Goal: Transaction & Acquisition: Book appointment/travel/reservation

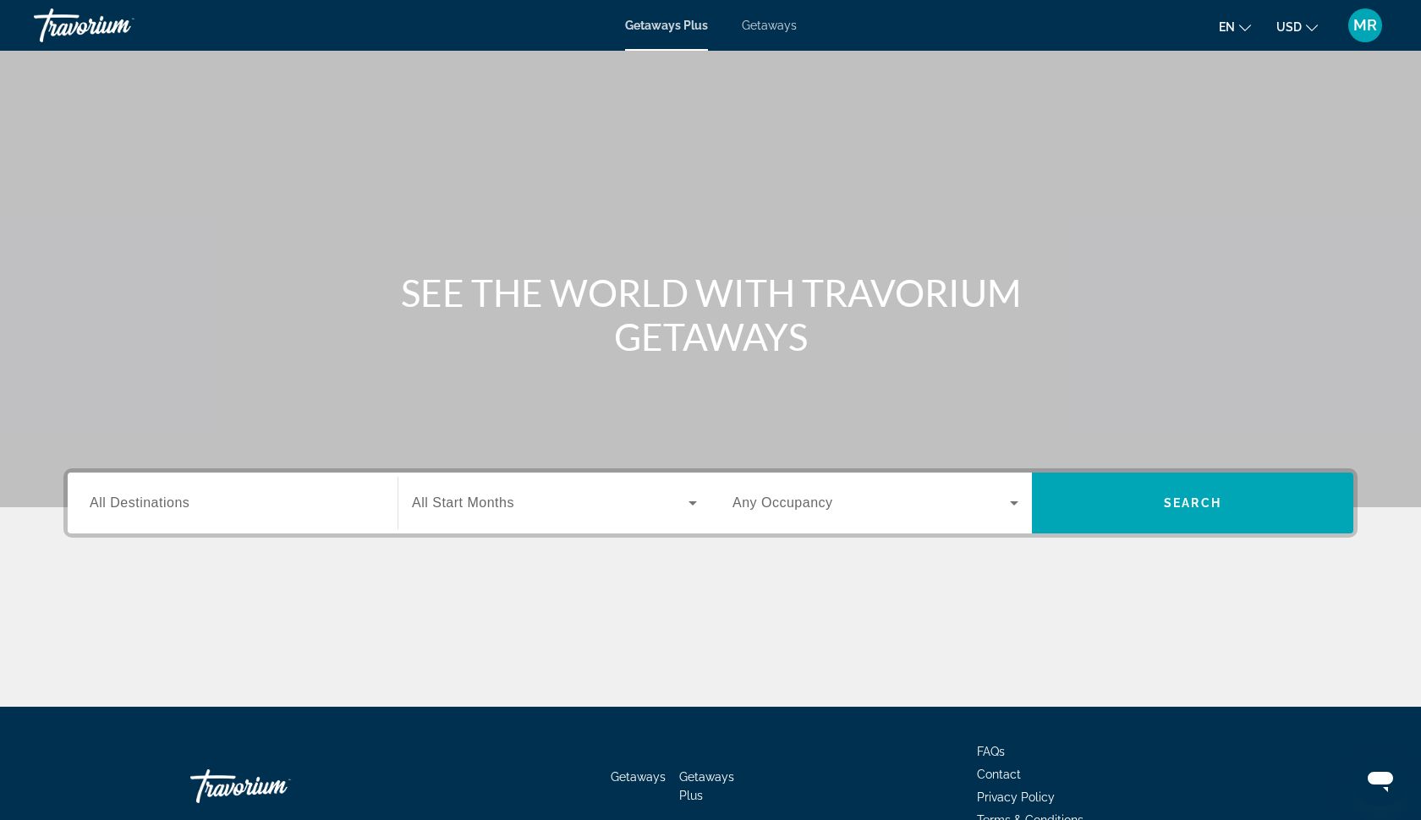
click at [770, 25] on span "Getaways" at bounding box center [769, 26] width 55 height 14
click at [280, 509] on input "Destination All Destinations" at bounding box center [233, 504] width 286 height 20
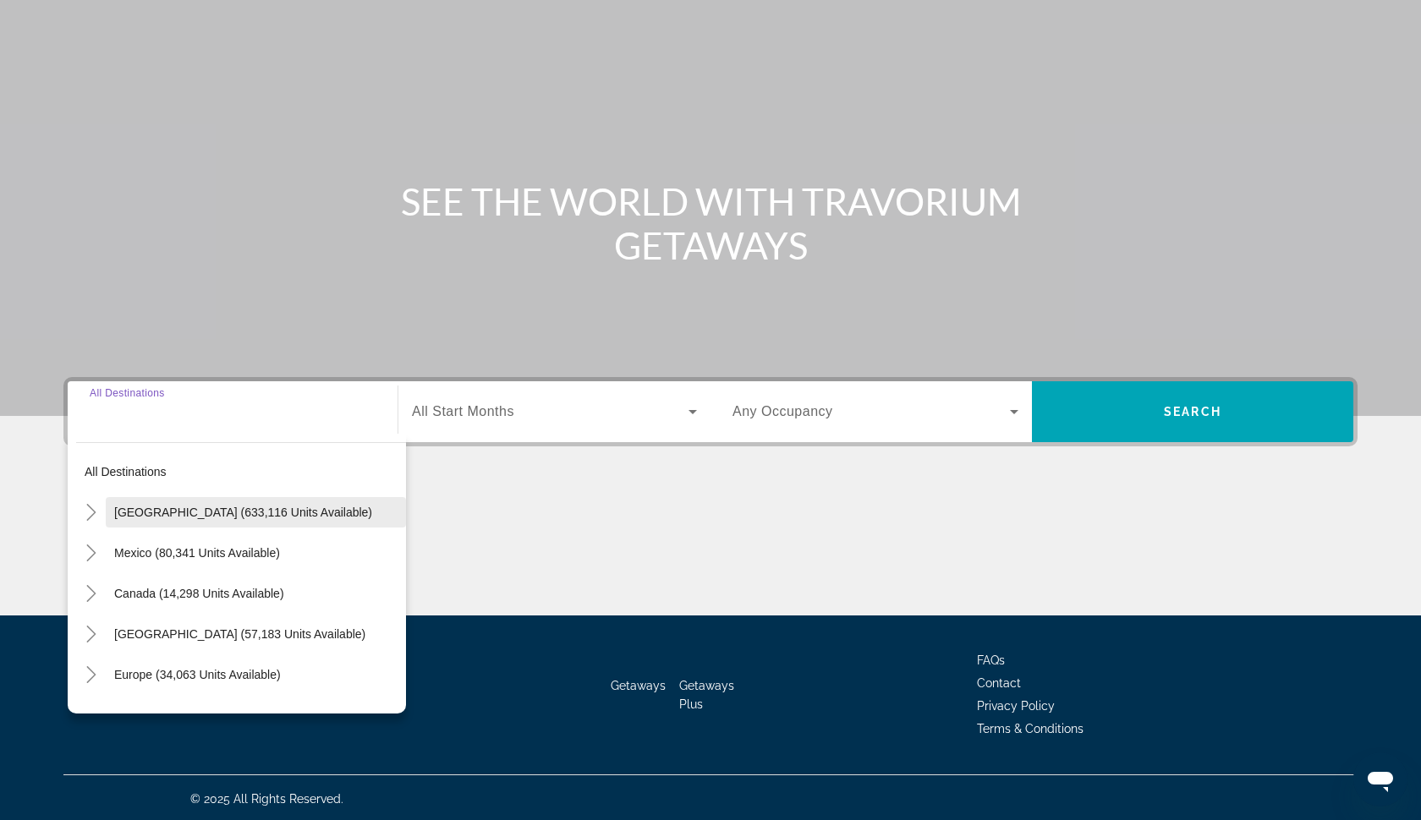
scroll to position [94, 0]
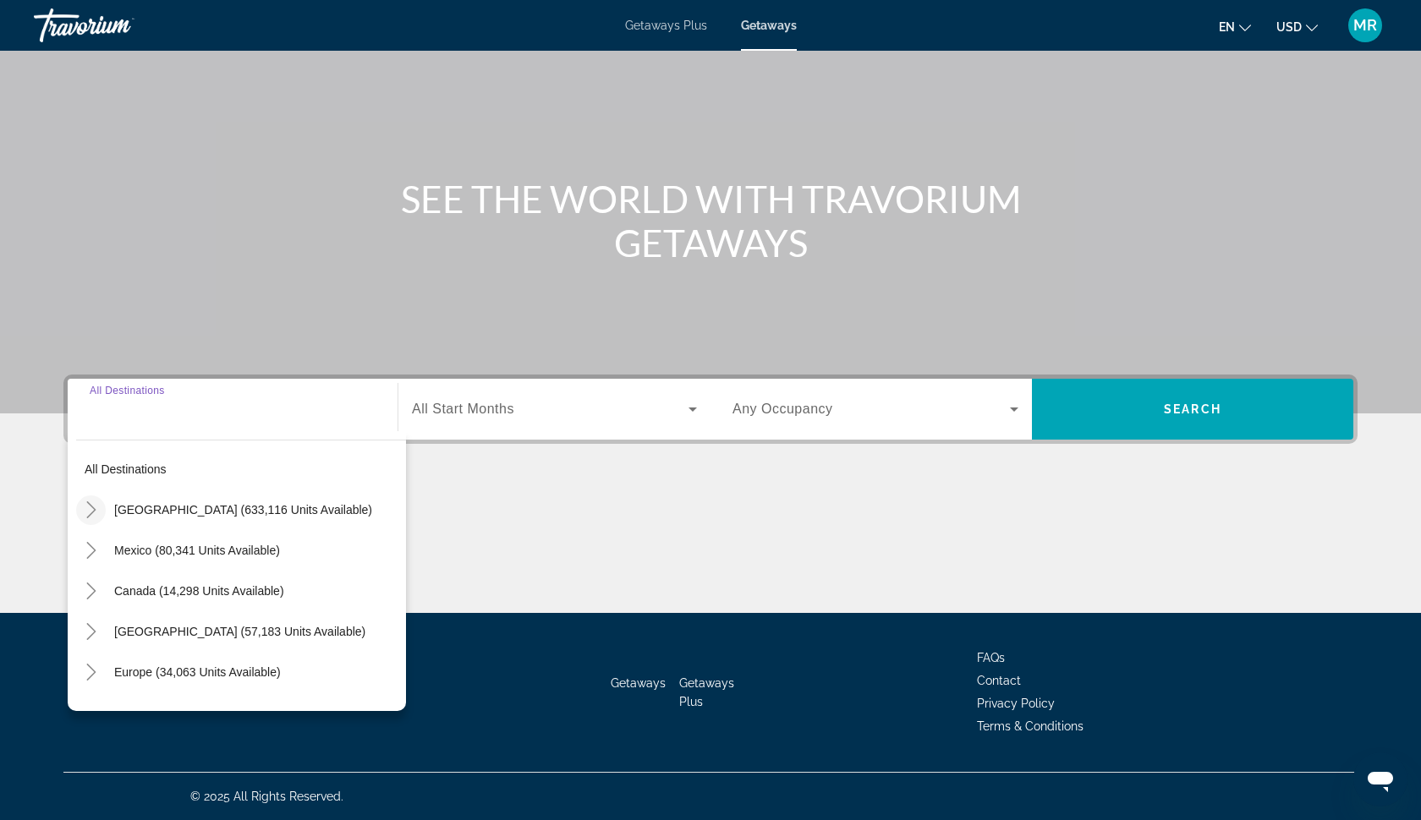
click at [89, 511] on icon "Toggle United States (633,116 units available)" at bounding box center [91, 509] width 17 height 17
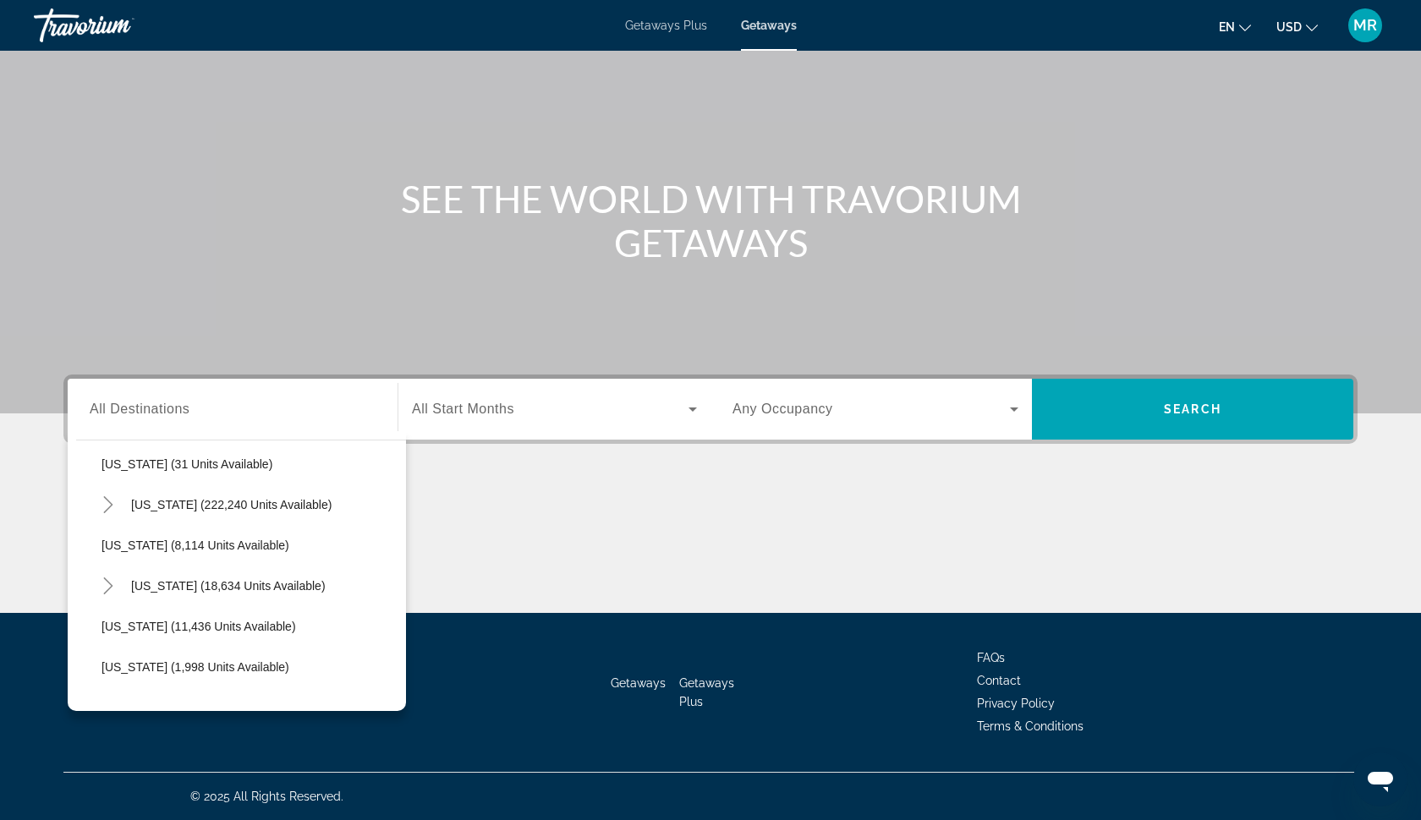
scroll to position [294, 0]
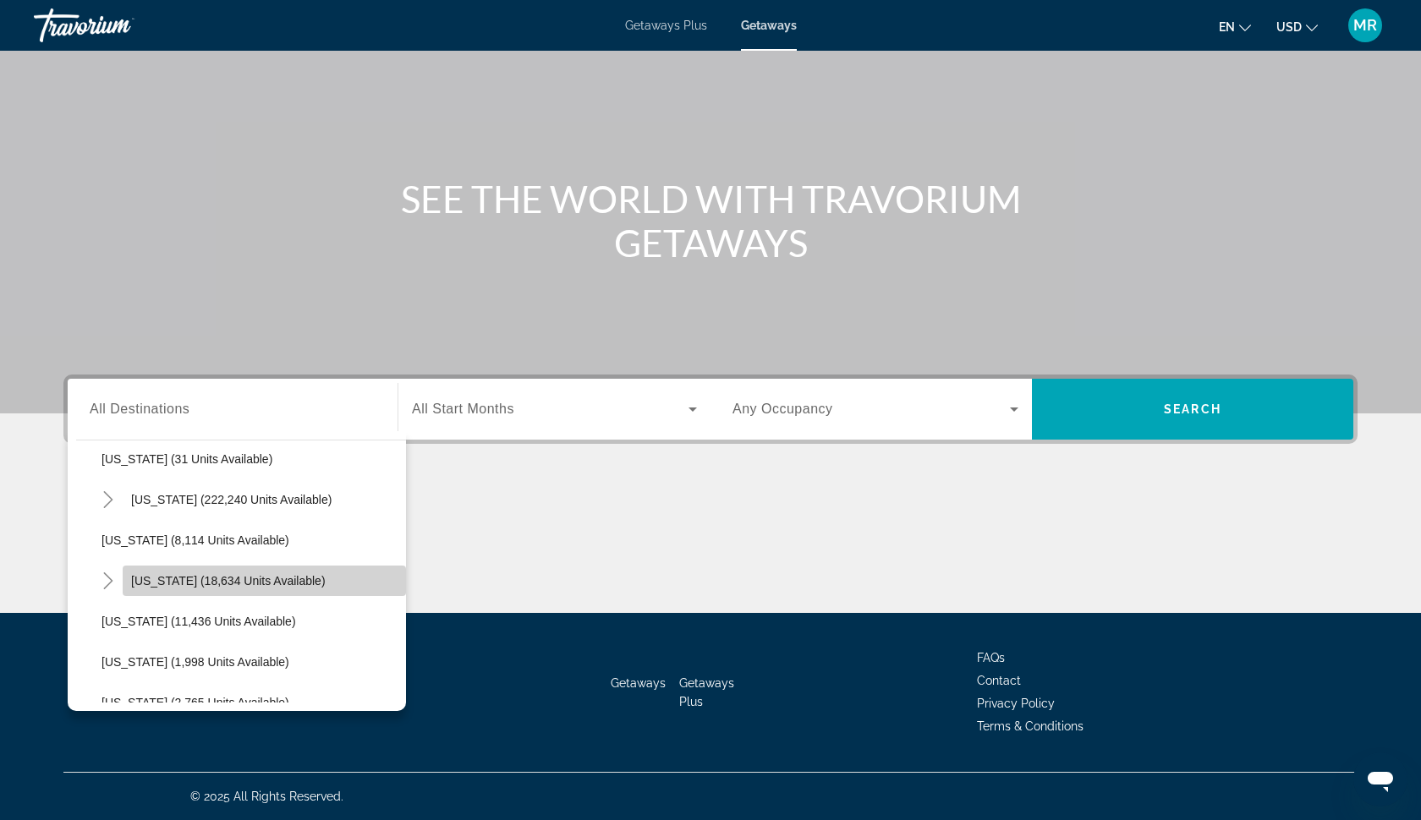
click at [210, 580] on span "Hawaii (18,634 units available)" at bounding box center [228, 581] width 194 height 14
type input "**********"
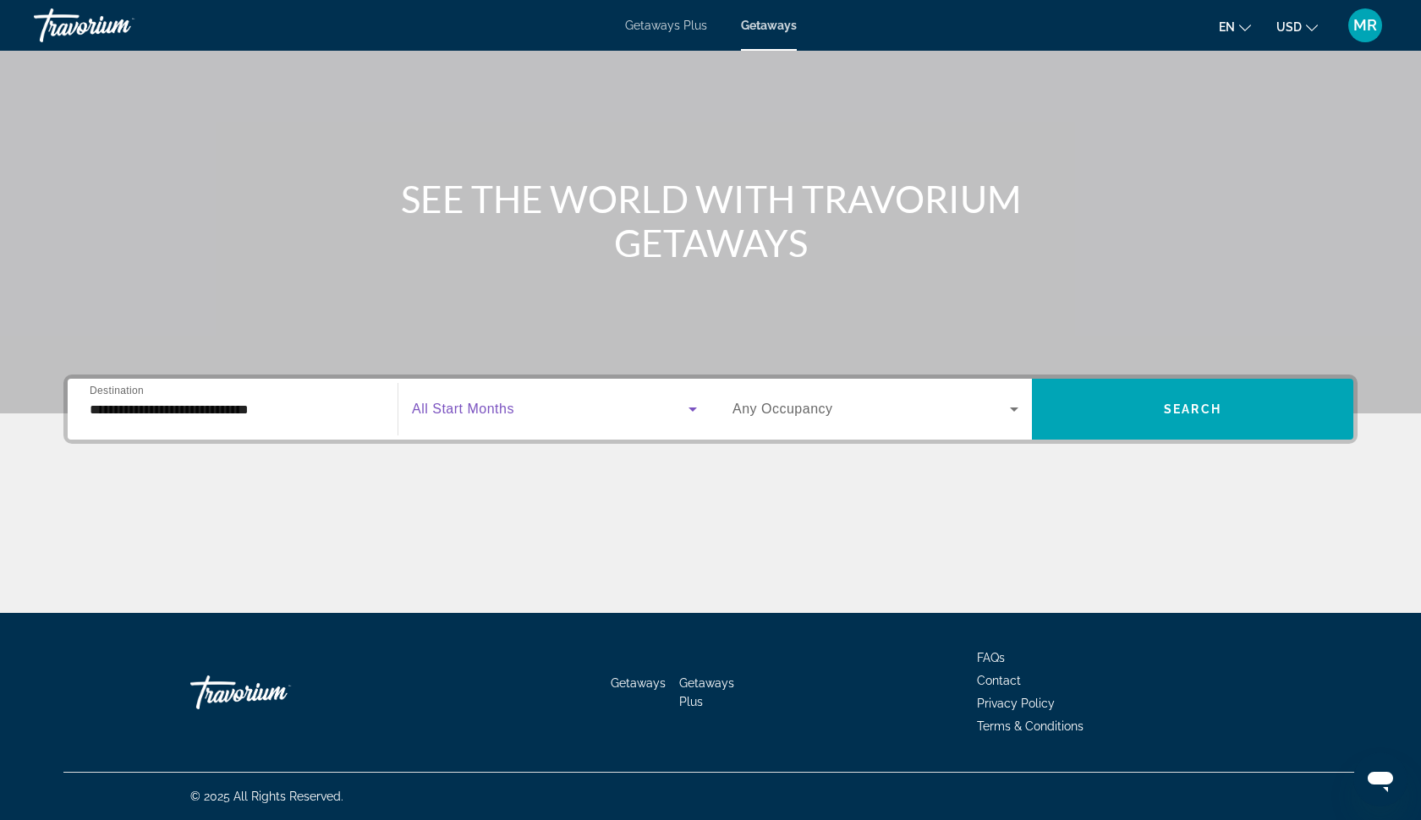
click at [522, 412] on span "Search widget" at bounding box center [550, 409] width 276 height 20
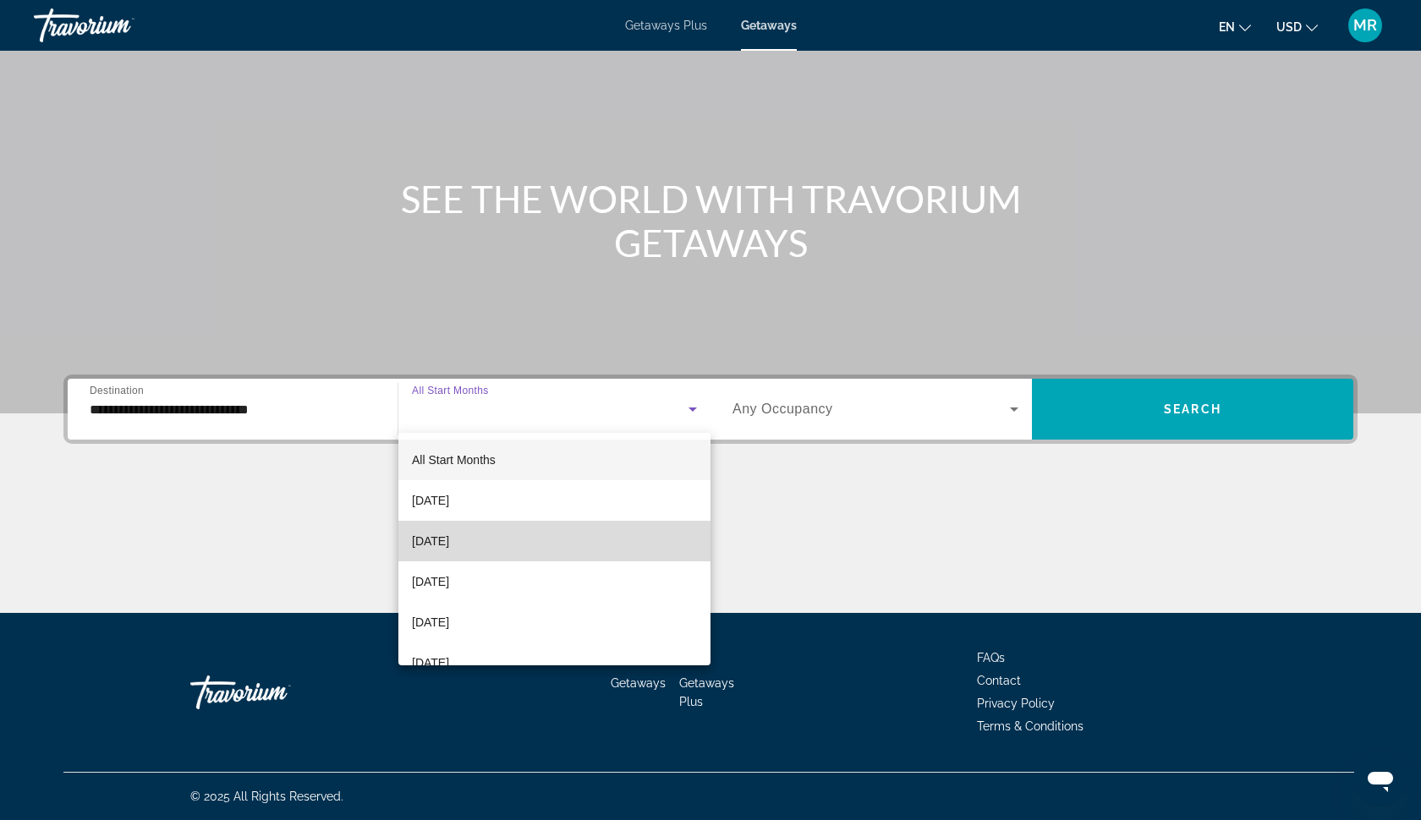
click at [449, 543] on span "October 2025" at bounding box center [430, 541] width 37 height 20
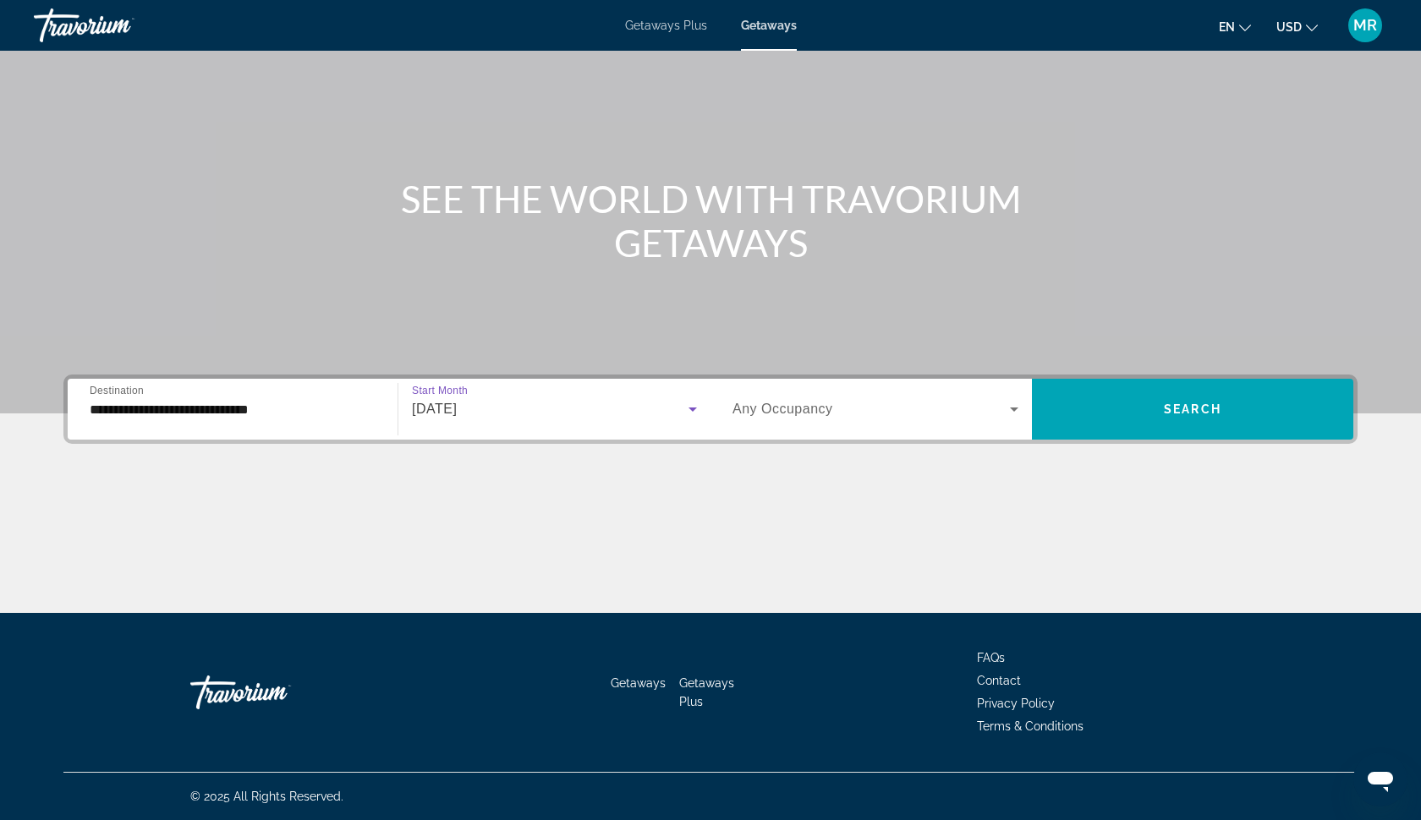
click at [794, 413] on span "Any Occupancy" at bounding box center [782, 409] width 101 height 14
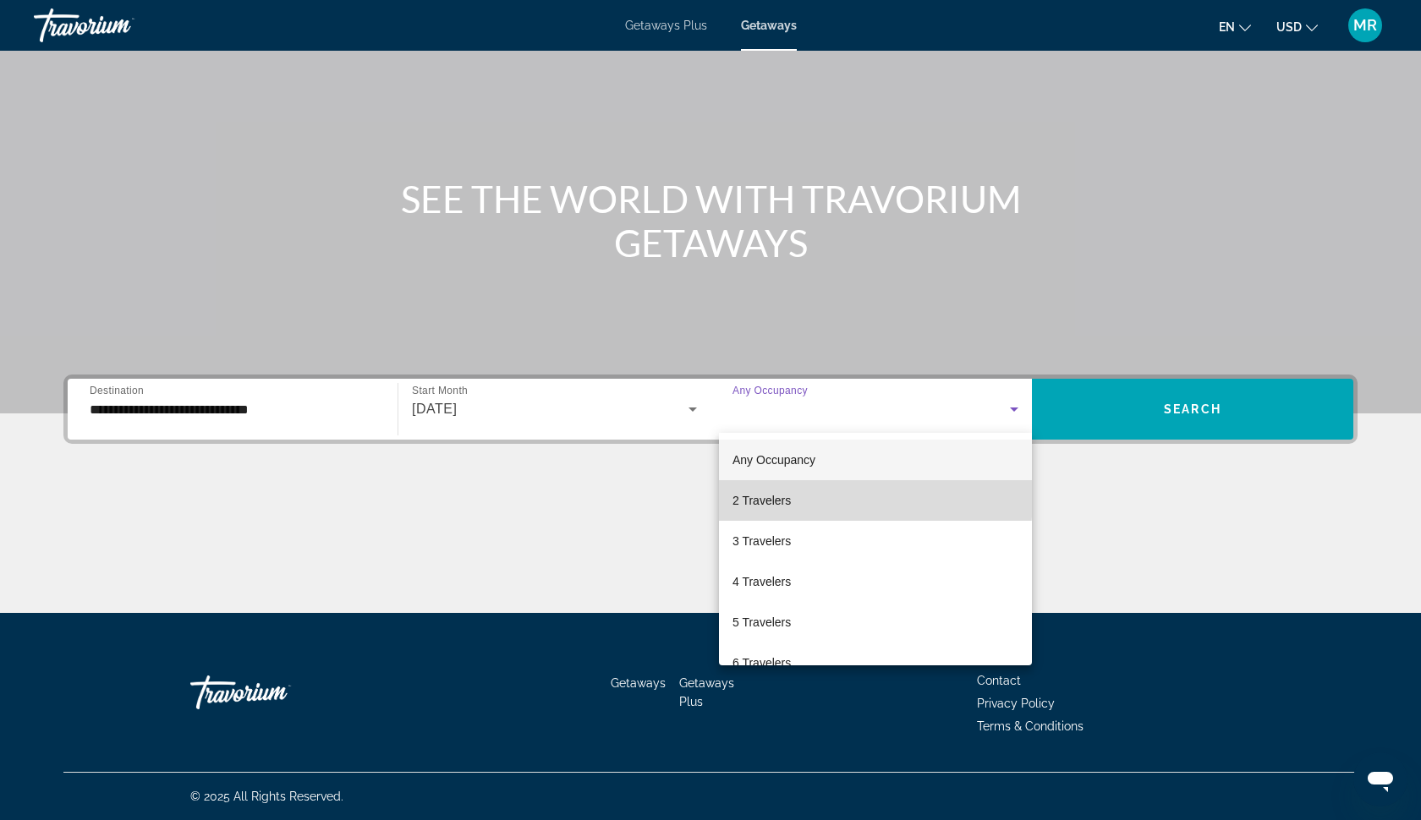
click at [793, 497] on mat-option "2 Travelers" at bounding box center [875, 500] width 313 height 41
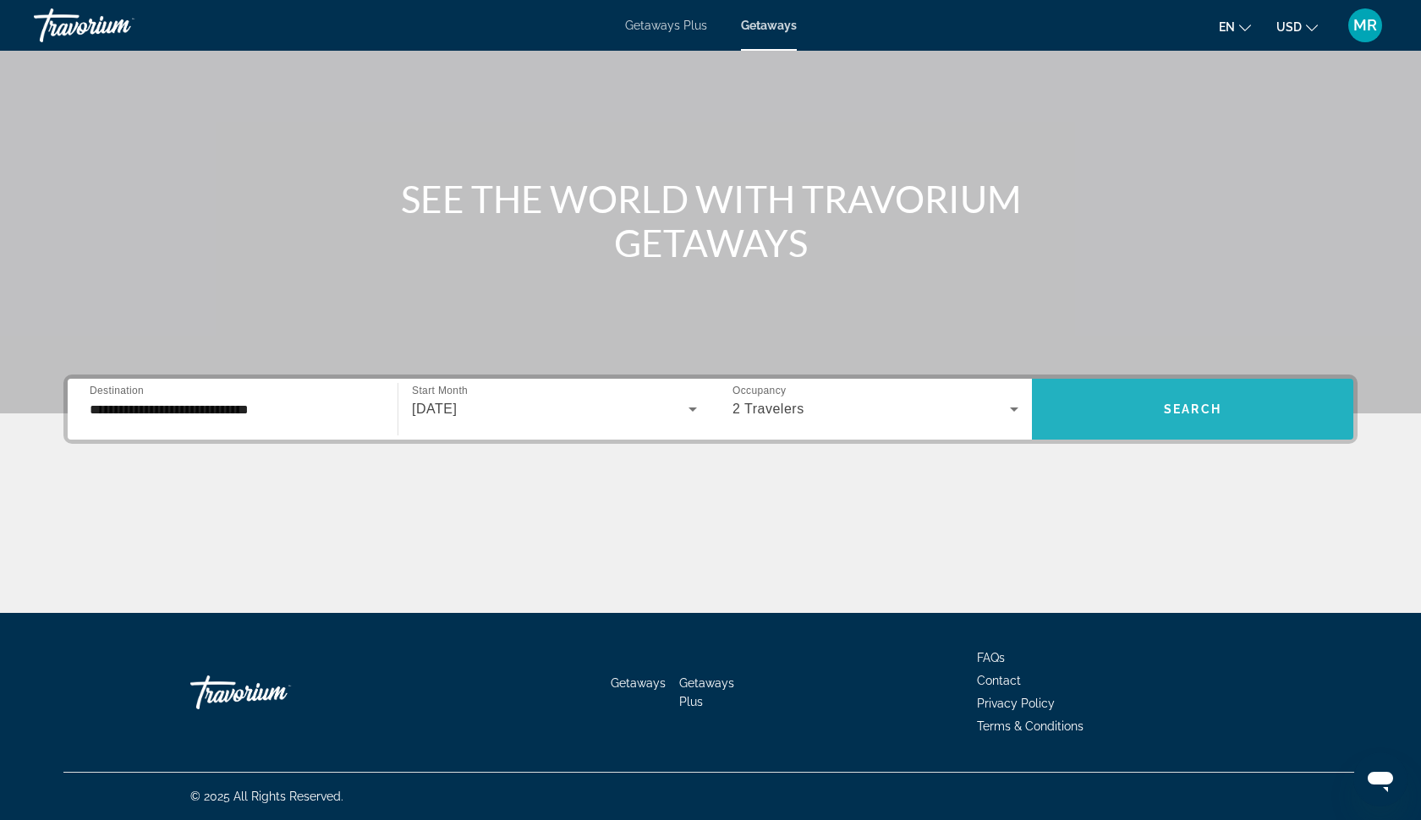
click at [1156, 407] on span "Search widget" at bounding box center [1192, 409] width 321 height 41
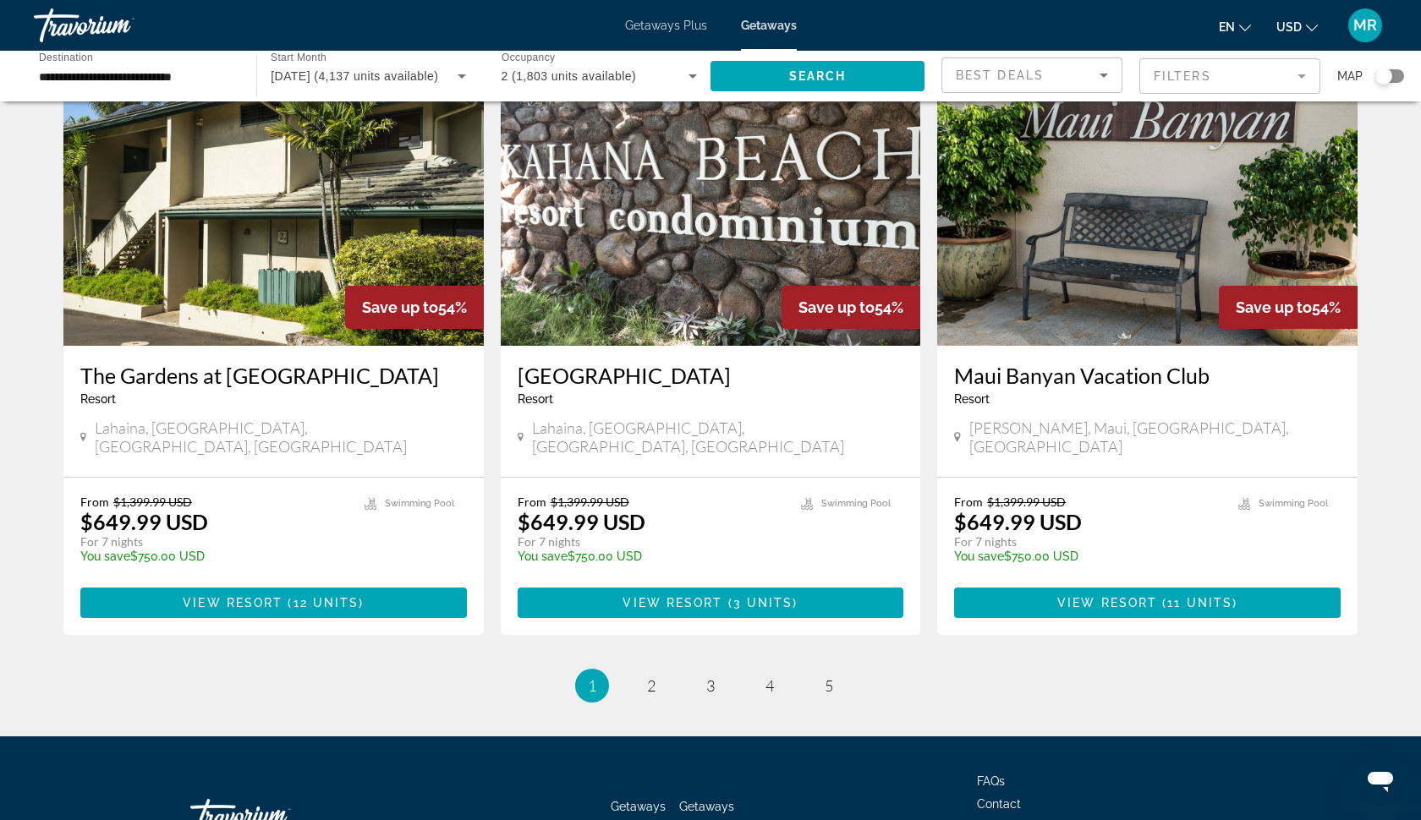
scroll to position [1992, 0]
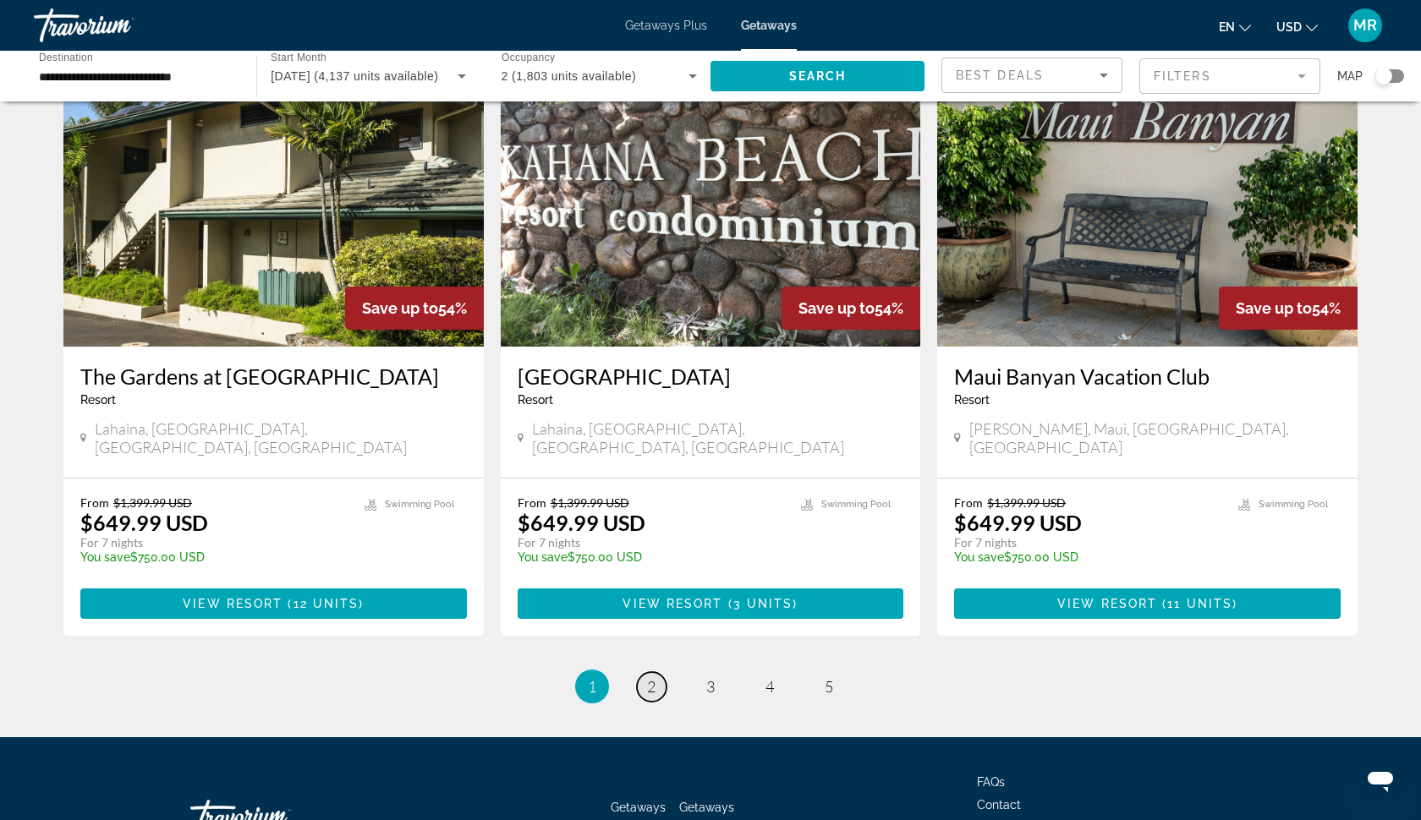
click at [649, 677] on span "2" at bounding box center [651, 686] width 8 height 19
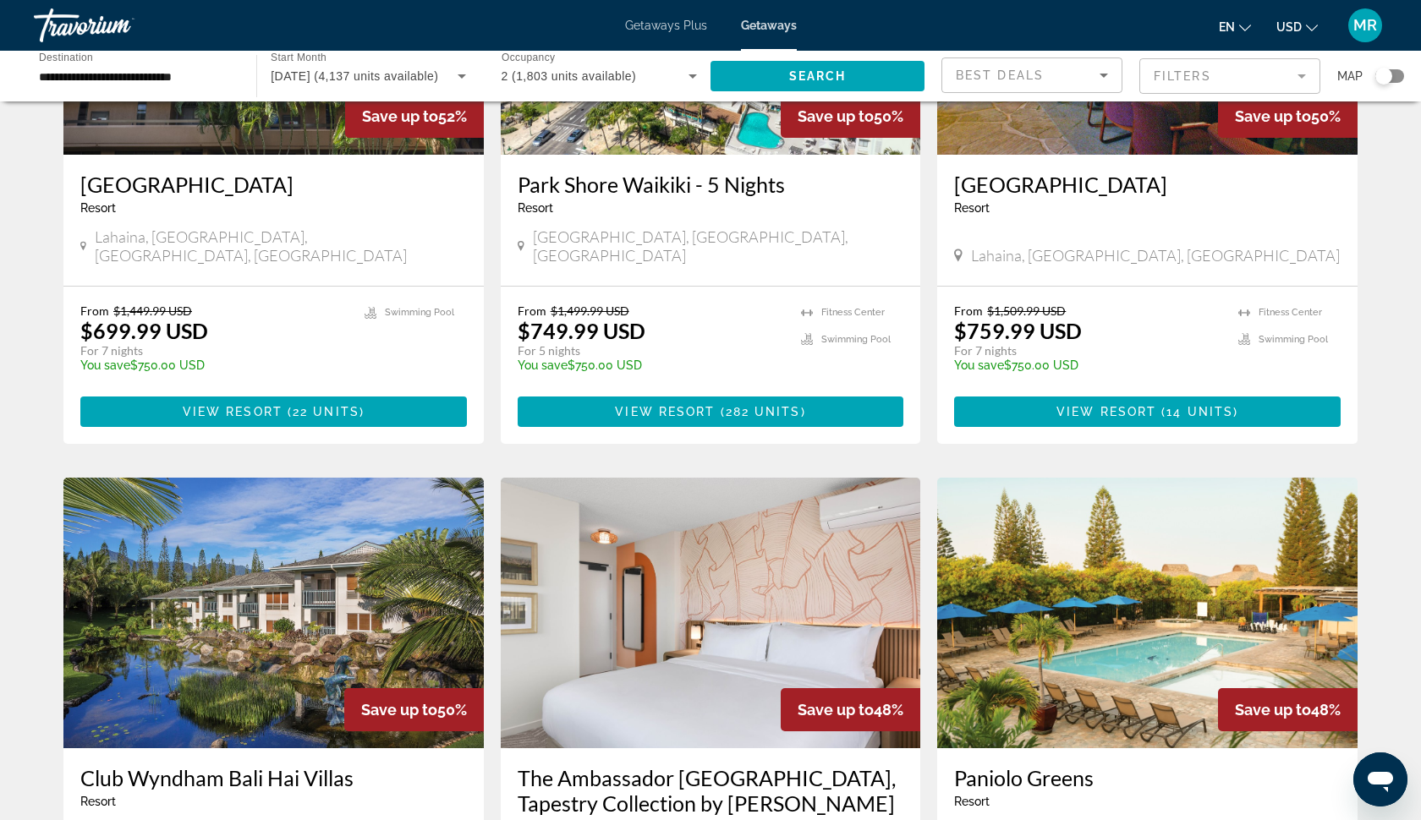
scroll to position [1610, 0]
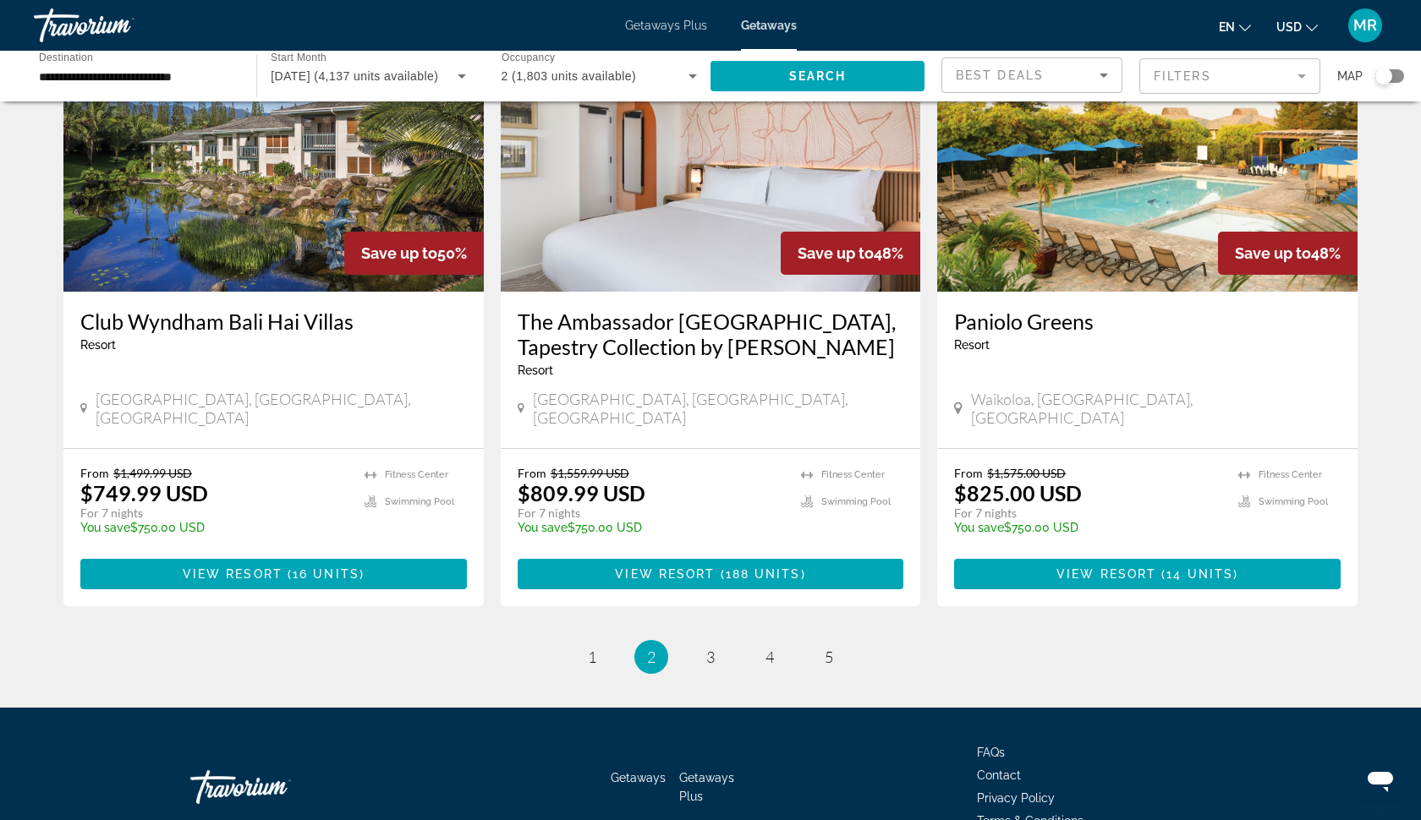
scroll to position [1967, 0]
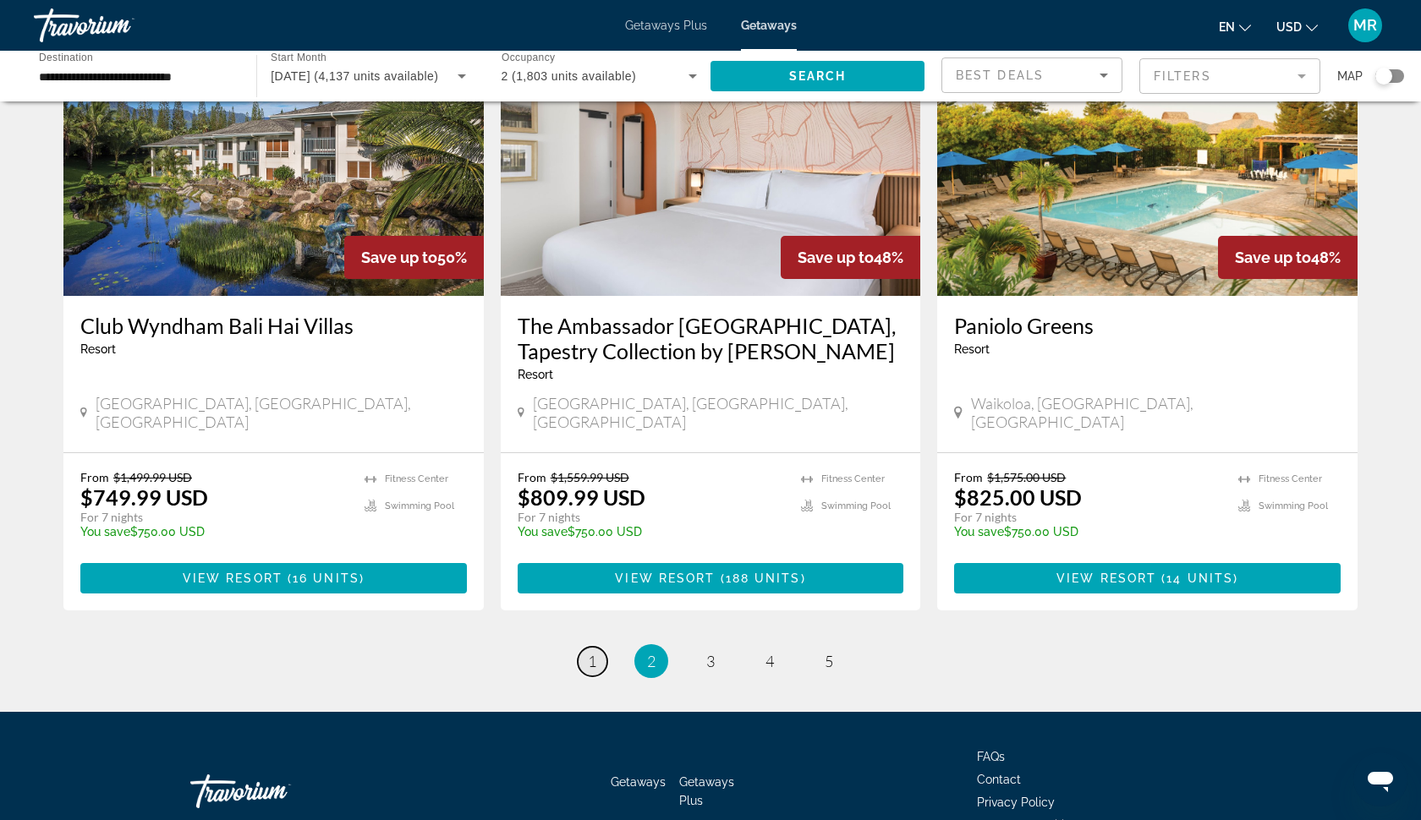
click at [583, 647] on link "page 1" at bounding box center [593, 662] width 30 height 30
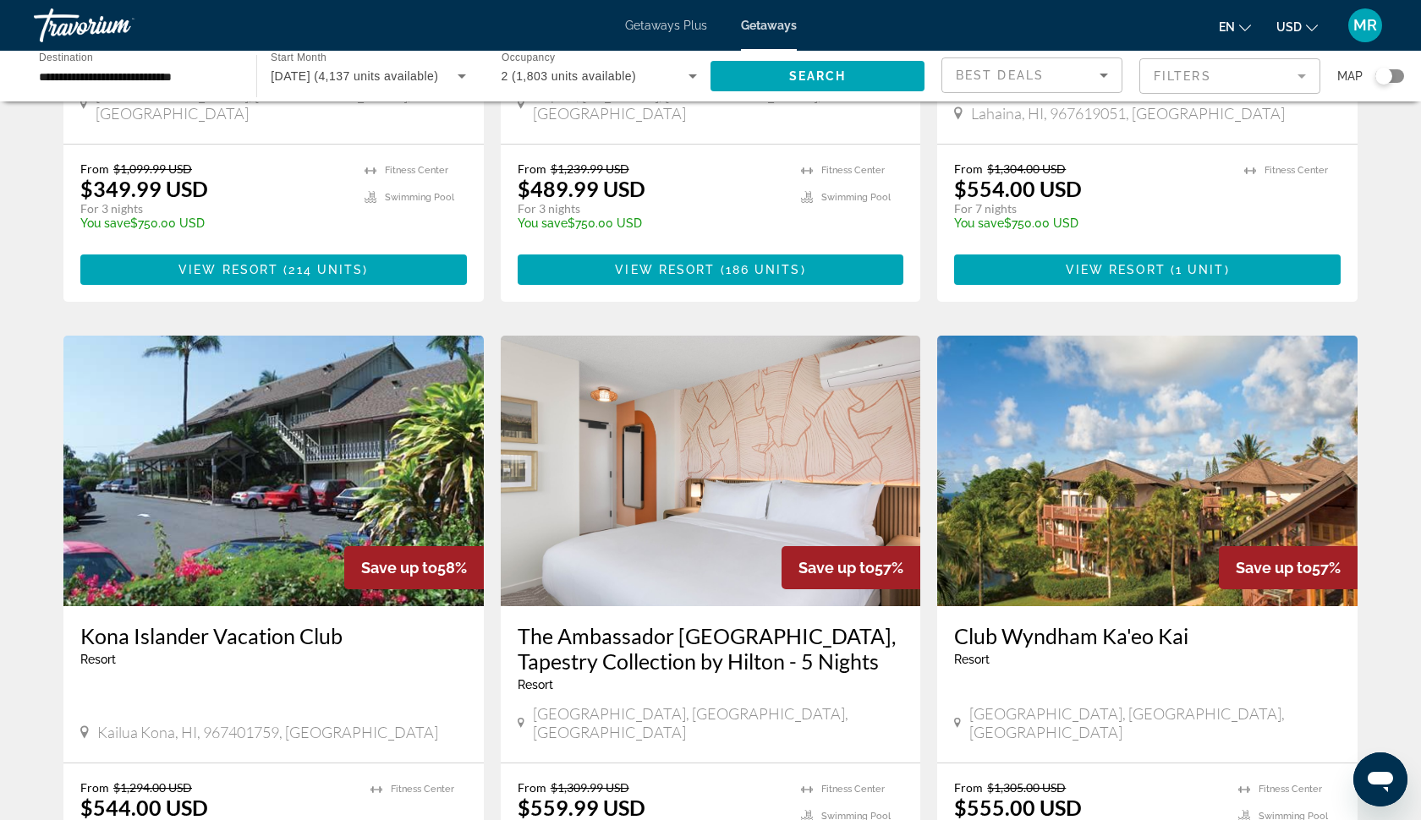
scroll to position [1092, 0]
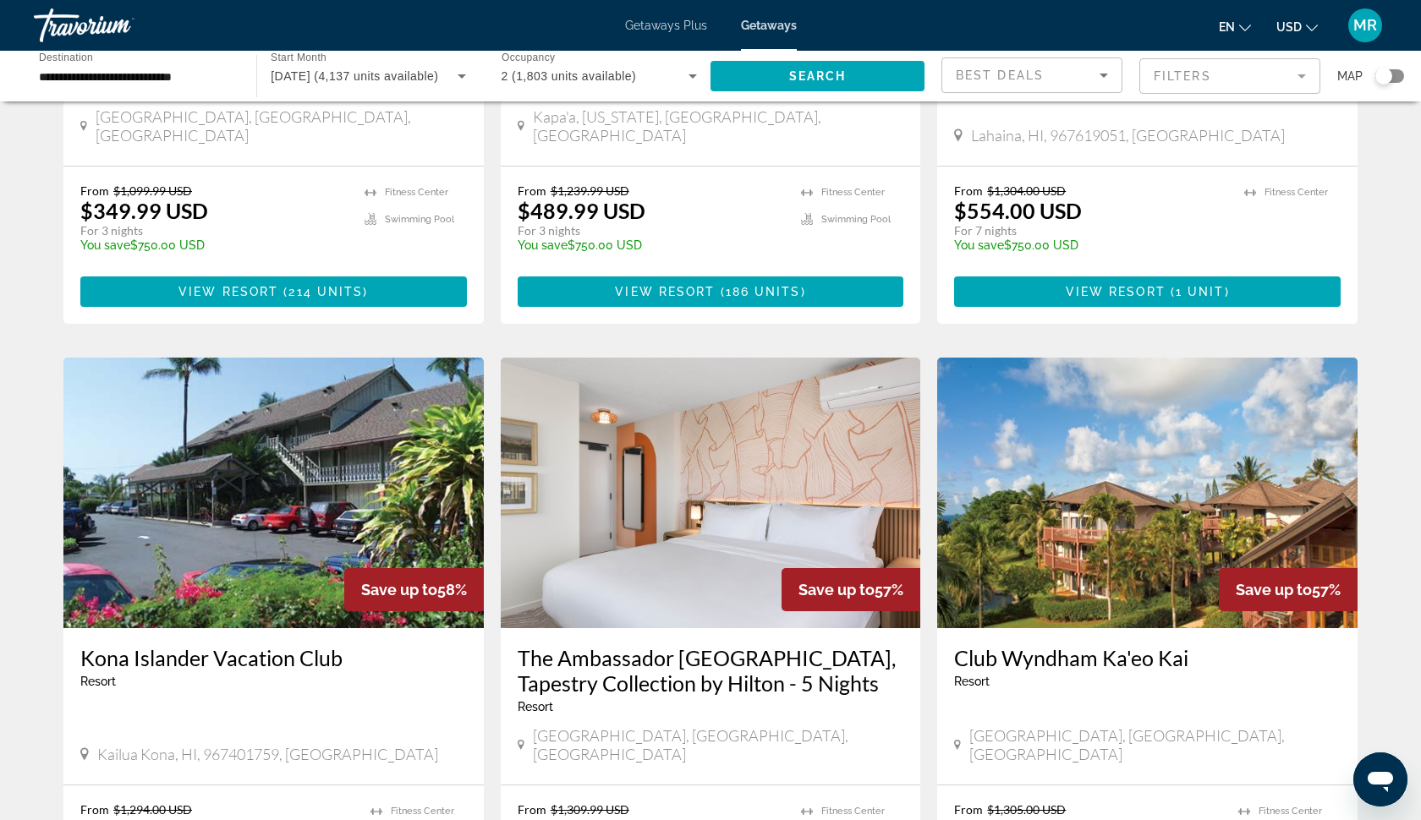
click at [732, 478] on img "Main content" at bounding box center [711, 493] width 420 height 271
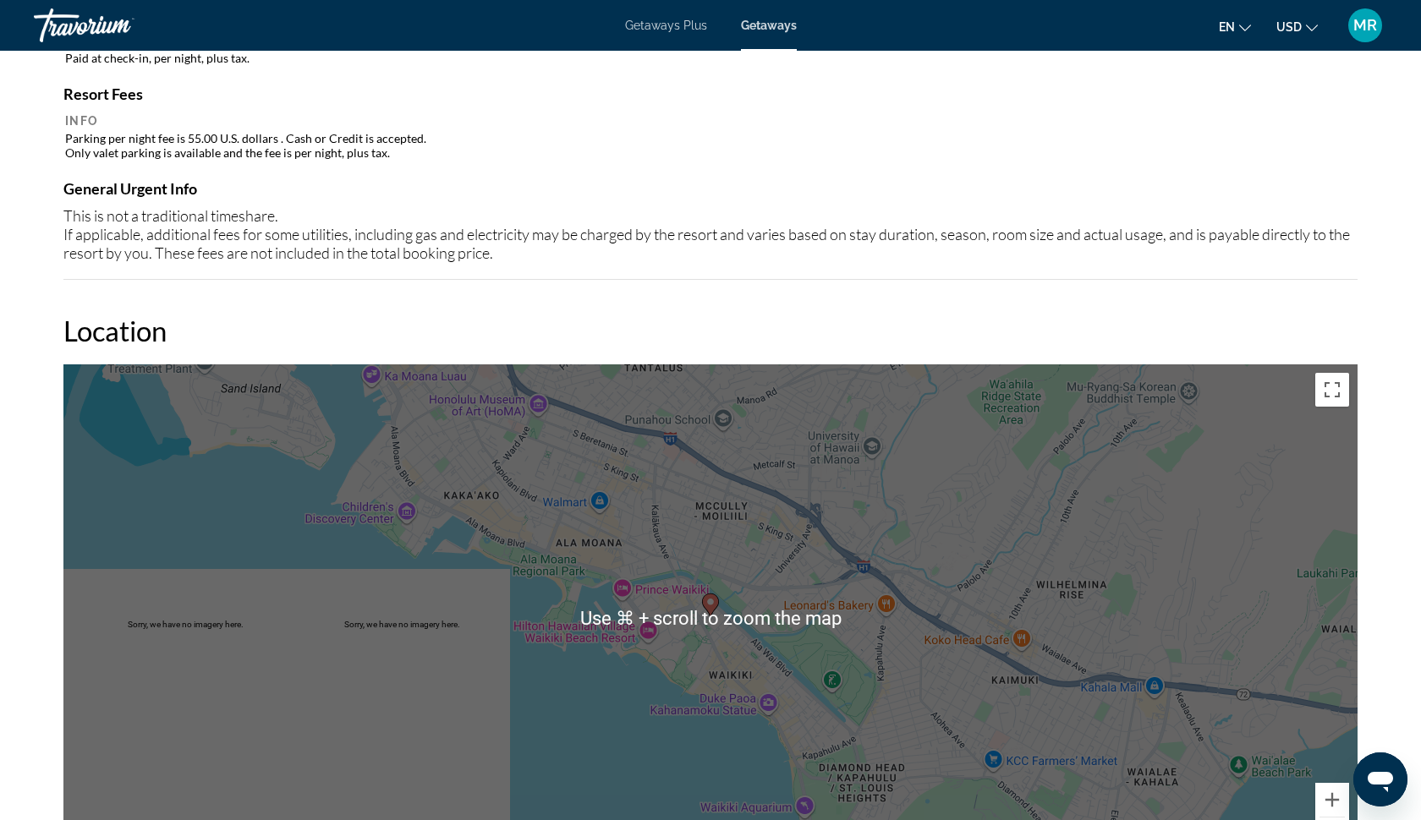
scroll to position [1672, 0]
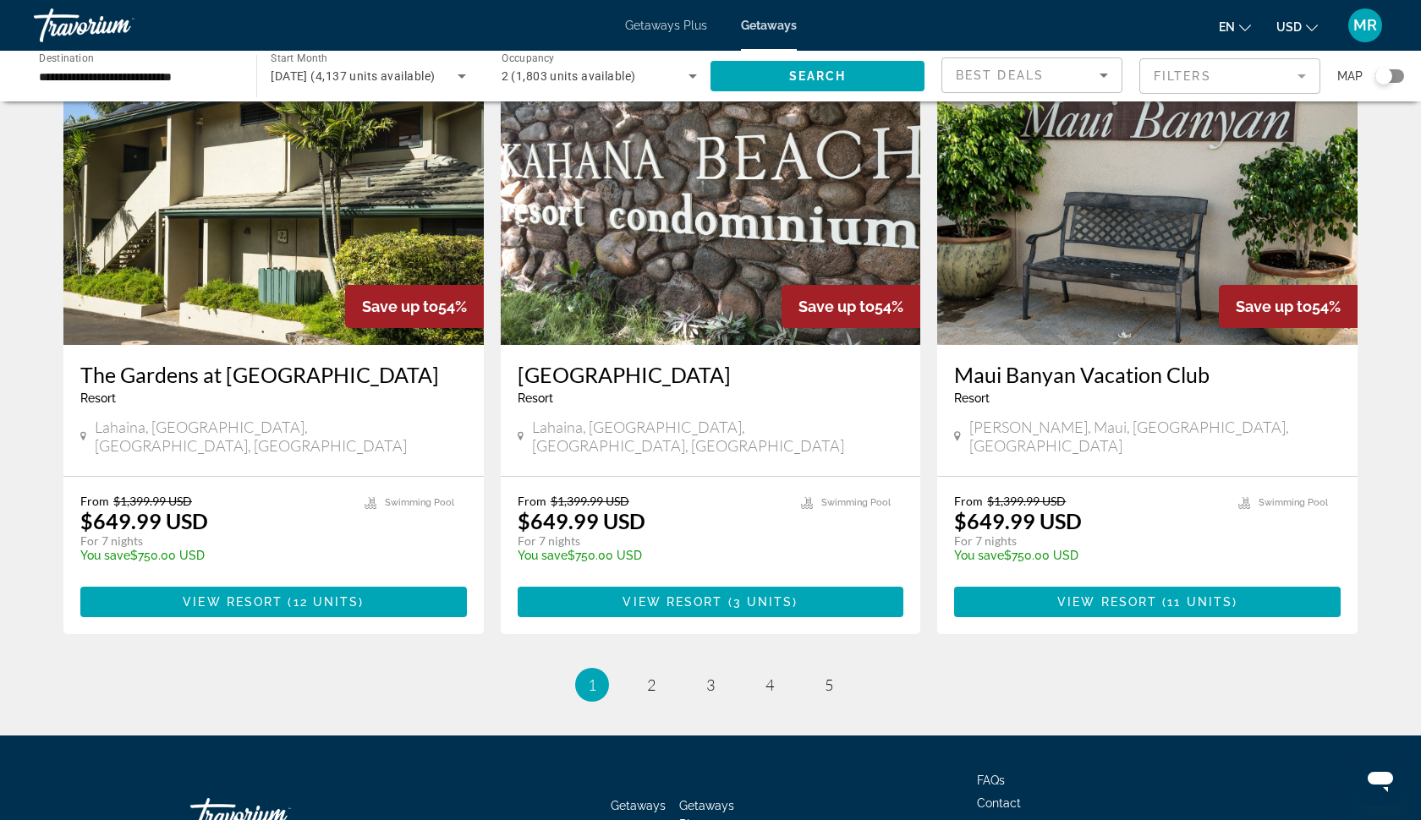
scroll to position [1992, 0]
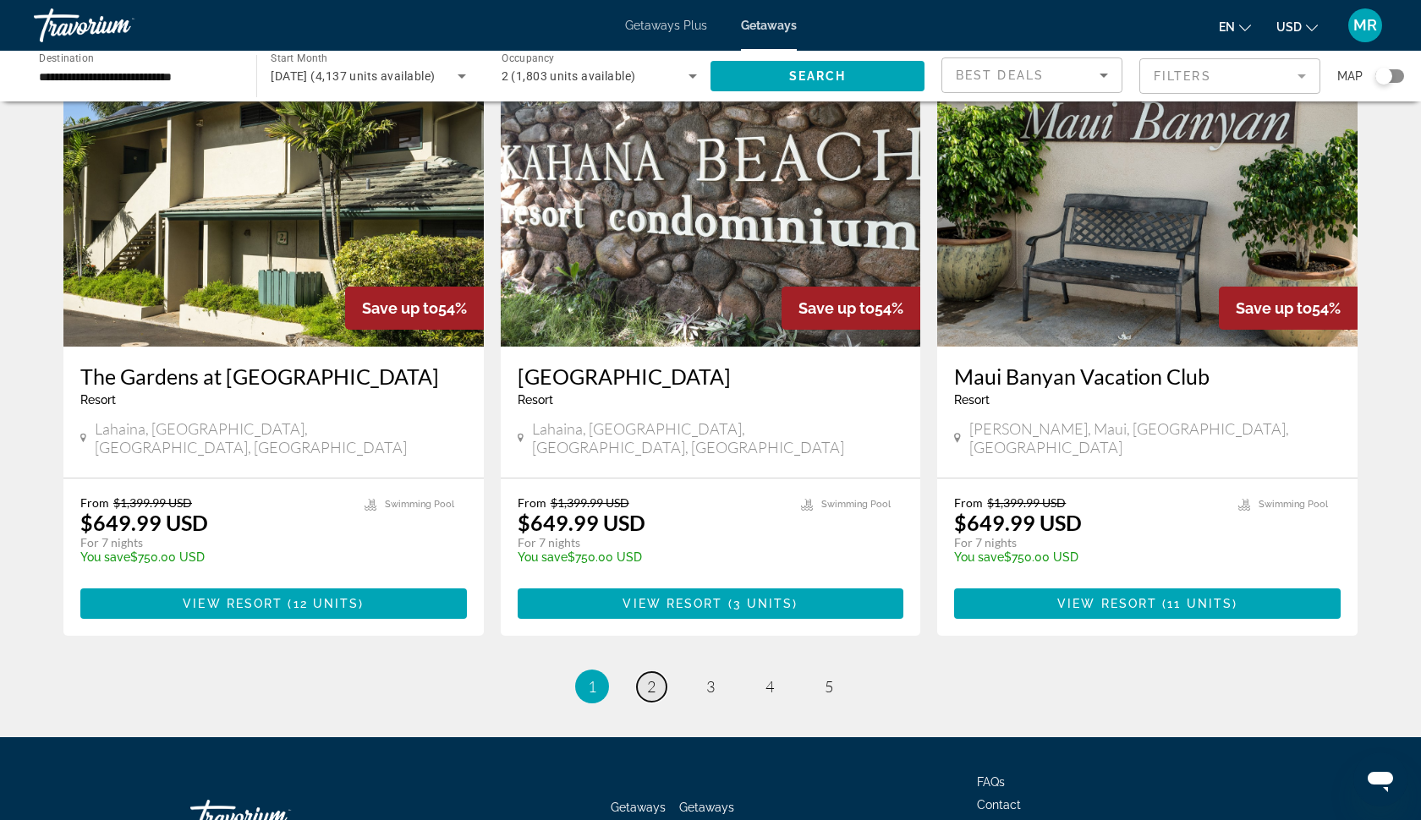
click at [651, 677] on span "2" at bounding box center [651, 686] width 8 height 19
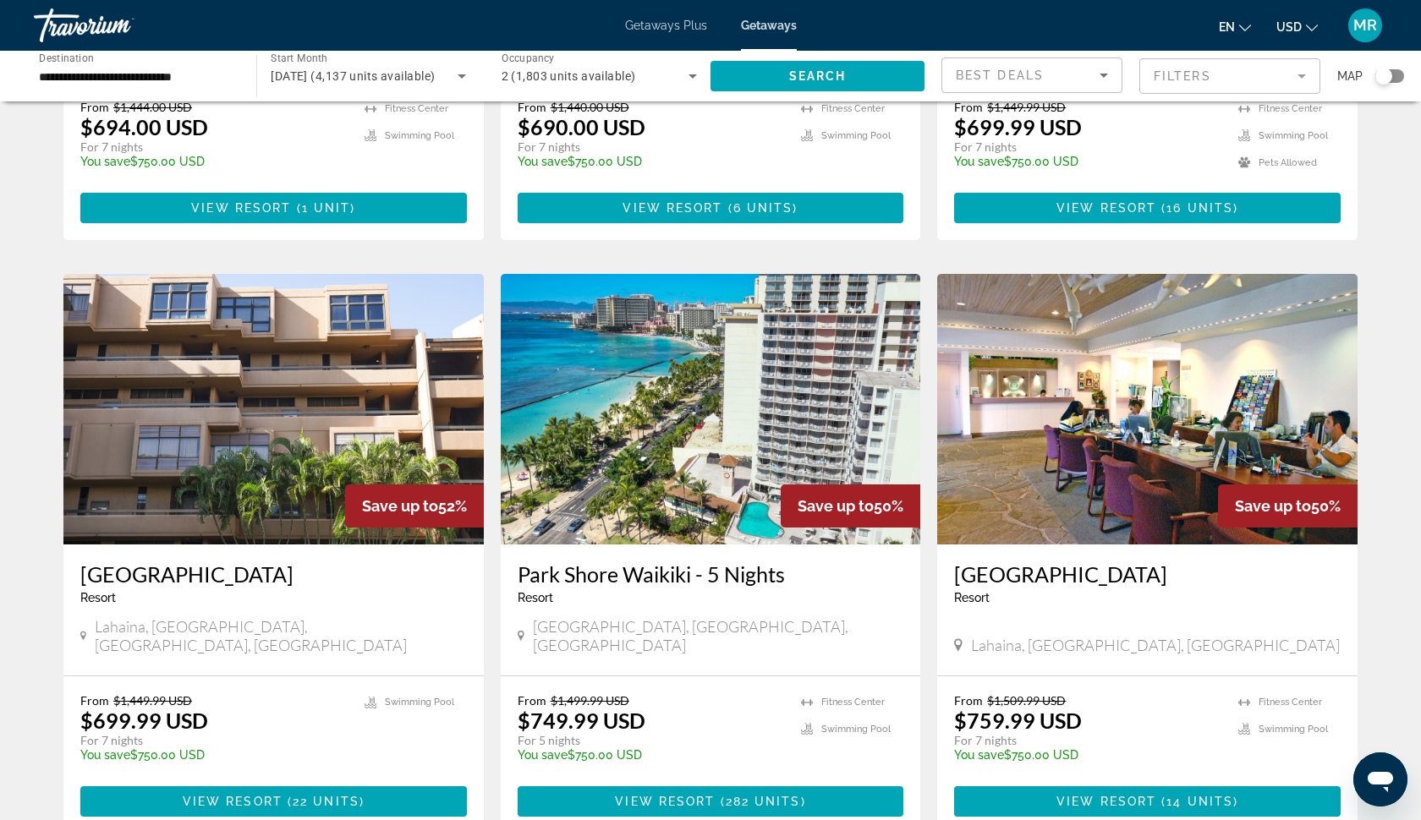
scroll to position [1125, 0]
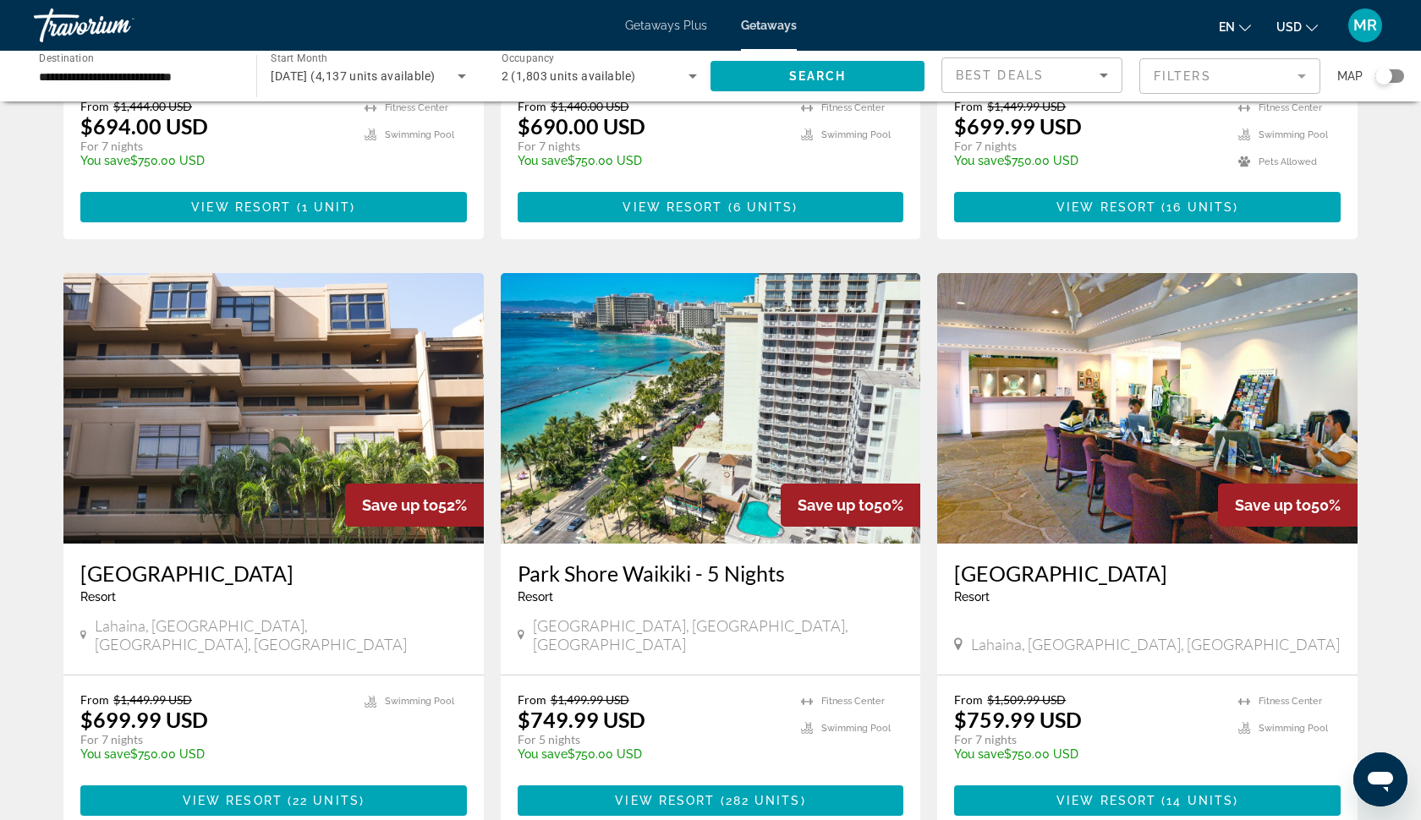
click at [682, 426] on img "Main content" at bounding box center [711, 408] width 420 height 271
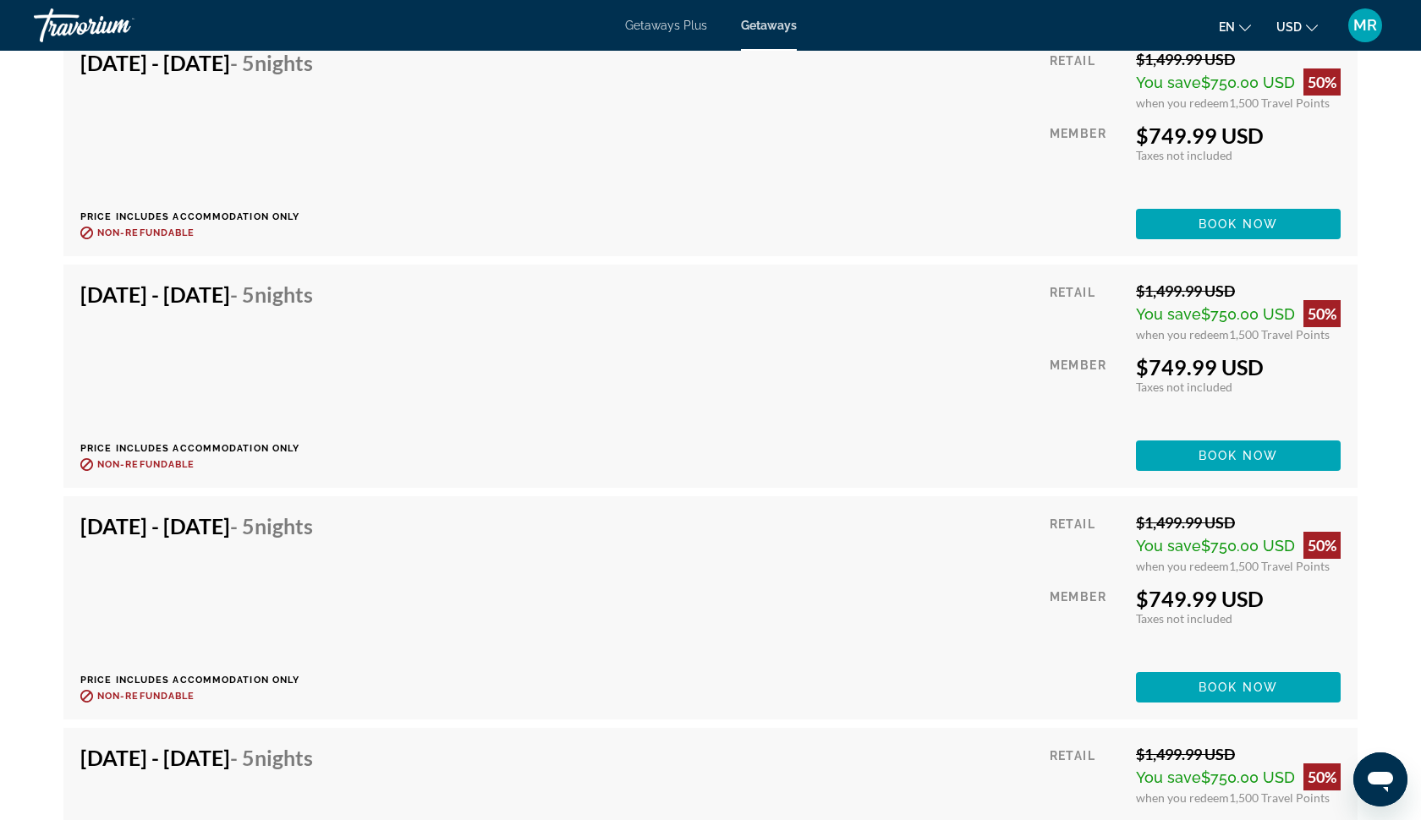
scroll to position [3863, 0]
click at [1244, 685] on span "Book now" at bounding box center [1238, 688] width 80 height 14
